Goal: Task Accomplishment & Management: Manage account settings

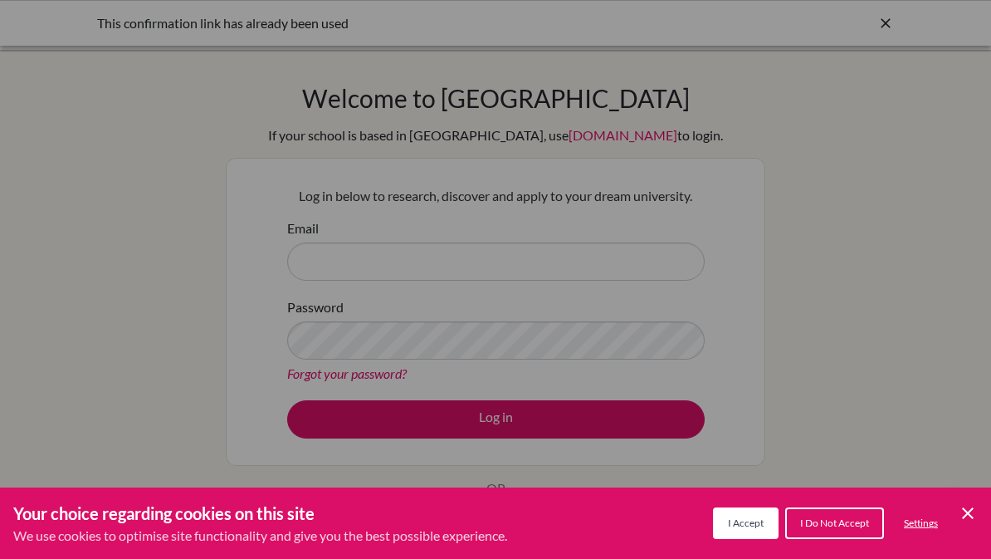
click at [749, 522] on span "I Accept" at bounding box center [746, 522] width 36 height 12
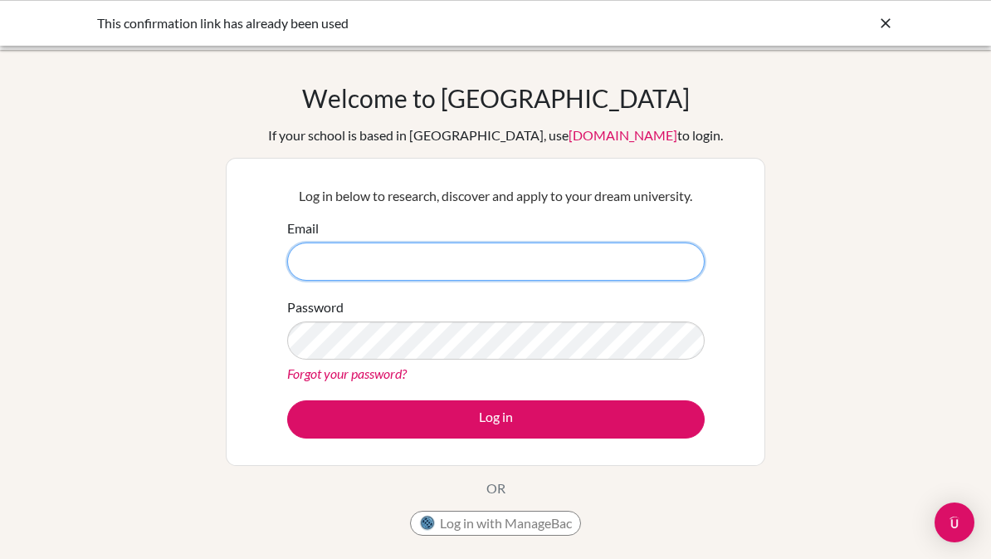
click at [541, 268] on input "Email" at bounding box center [496, 261] width 418 height 38
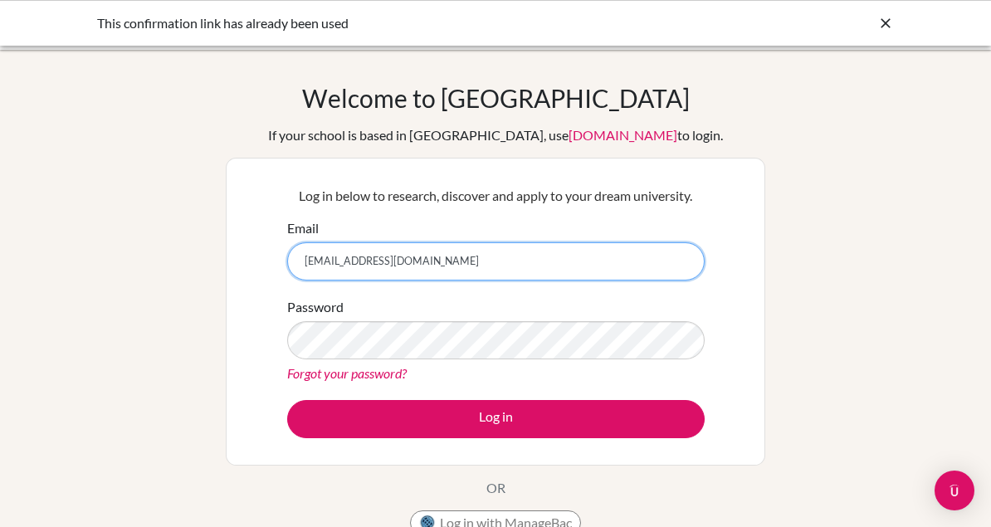
type input "yumnasafj66@gmail.com"
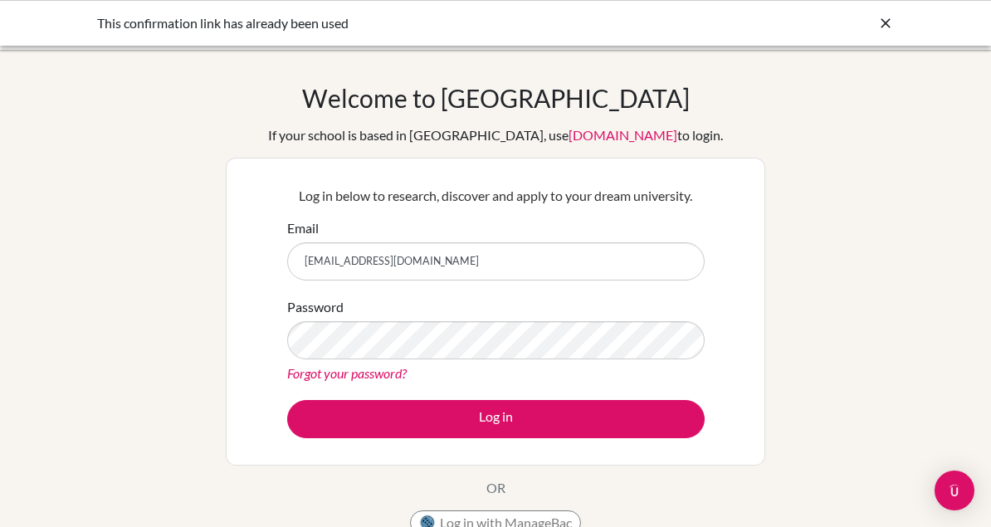
click at [391, 380] on link "Forgot your password?" at bounding box center [347, 373] width 120 height 16
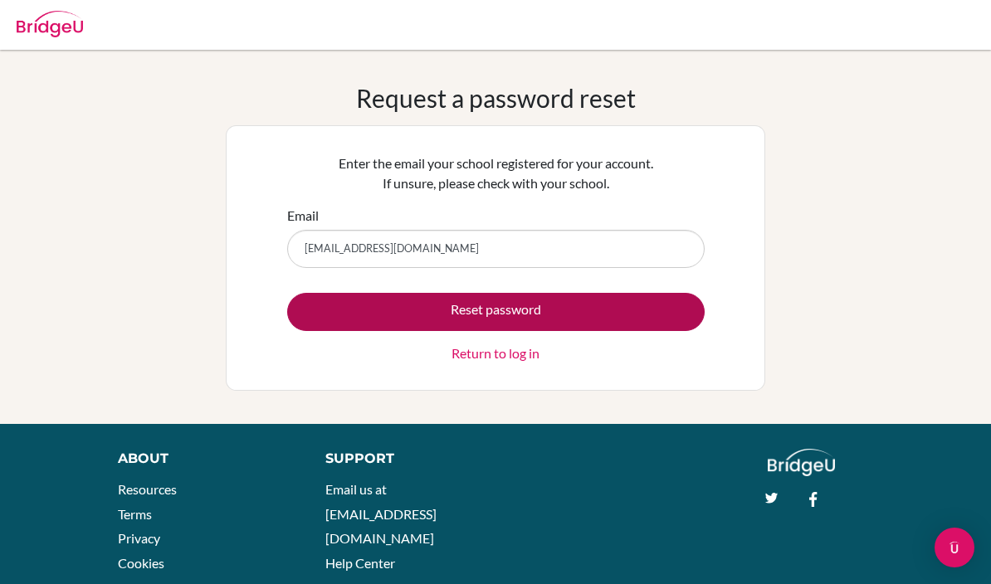
type input "yumnasafj66@gmail.com"
click at [508, 320] on button "Reset password" at bounding box center [496, 312] width 418 height 38
